Goal: Information Seeking & Learning: Learn about a topic

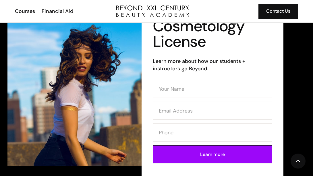
scroll to position [34, 0]
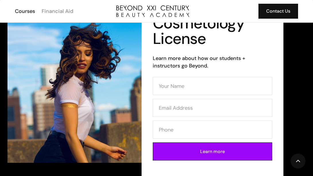
click at [55, 10] on div "Financial Aid" at bounding box center [58, 10] width 32 height 7
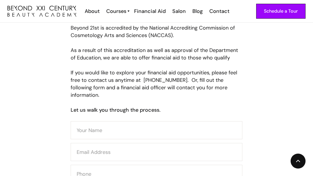
scroll to position [264, 0]
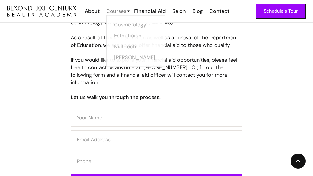
click at [112, 9] on div "Courses" at bounding box center [116, 10] width 20 height 7
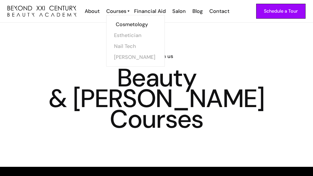
click at [131, 27] on link "Cosmetology" at bounding box center [137, 24] width 43 height 11
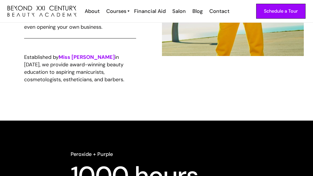
scroll to position [414, 0]
